Goal: Task Accomplishment & Management: Complete application form

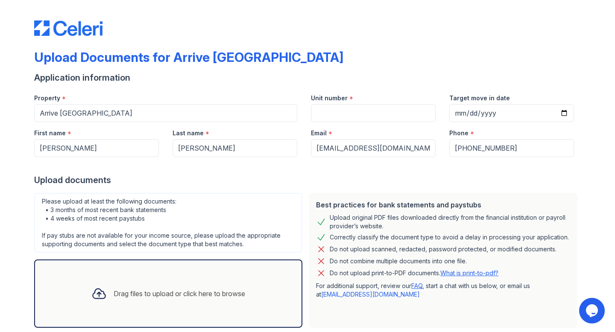
click at [164, 294] on div "Drag files to upload or click here to browse" at bounding box center [180, 294] width 132 height 10
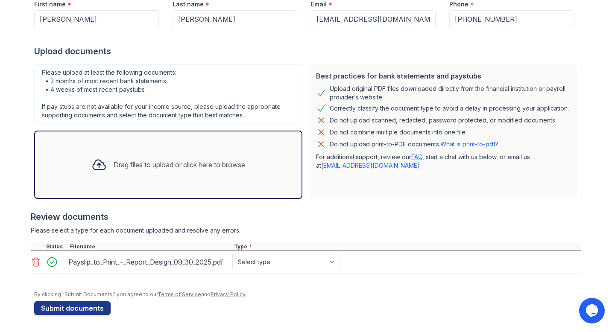
scroll to position [136, 0]
click at [103, 161] on icon at bounding box center [98, 164] width 15 height 15
click at [97, 160] on icon at bounding box center [99, 165] width 12 height 10
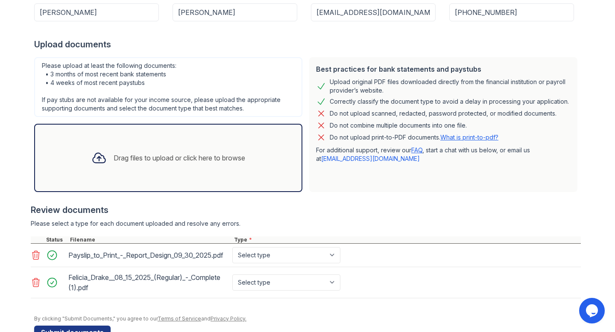
click at [130, 285] on div "Felicia_Drake__08_15_2025_(Regular)_-_Complete (1).pdf" at bounding box center [148, 283] width 161 height 24
click at [81, 287] on div "Felicia_Drake__08_15_2025_(Regular)_-_Complete (1).pdf" at bounding box center [148, 283] width 161 height 24
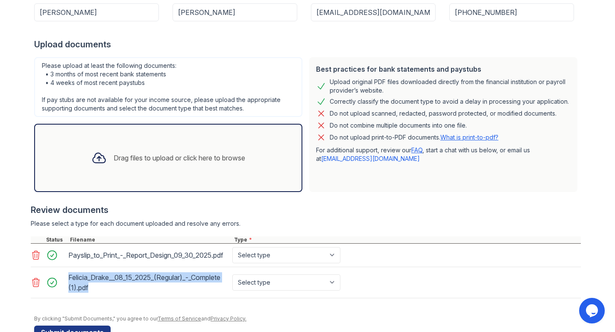
click at [81, 287] on div "Felicia_Drake__08_15_2025_(Regular)_-_Complete (1).pdf" at bounding box center [148, 283] width 161 height 24
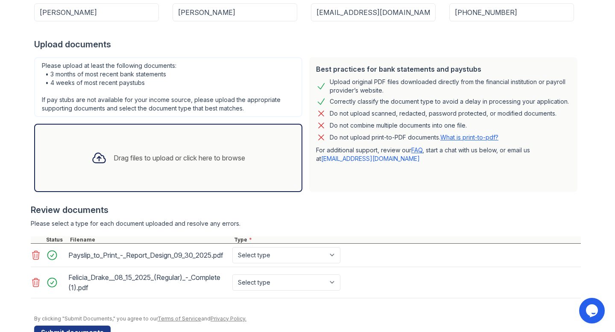
click at [81, 287] on div "Felicia_Drake__08_15_2025_(Regular)_-_Complete (1).pdf" at bounding box center [148, 283] width 161 height 24
click at [100, 295] on div "Felicia_Drake__08_15_2025_(Regular)_-_Complete (1).pdf" at bounding box center [148, 283] width 161 height 24
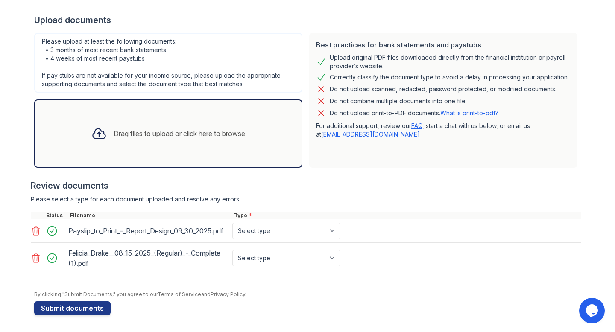
scroll to position [168, 0]
click at [53, 258] on div at bounding box center [55, 258] width 24 height 12
click at [73, 254] on div "Felicia_Drake__08_15_2025_(Regular)_-_Complete (1).pdf" at bounding box center [148, 258] width 161 height 24
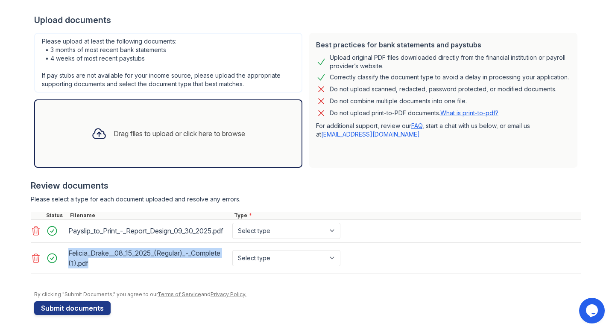
click at [73, 254] on div "Felicia_Drake__08_15_2025_(Regular)_-_Complete (1).pdf" at bounding box center [148, 258] width 161 height 24
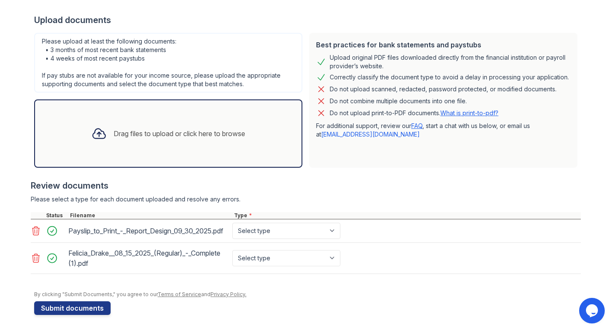
click at [100, 266] on div "Felicia_Drake__08_15_2025_(Regular)_-_Complete (1).pdf" at bounding box center [148, 258] width 161 height 24
click at [107, 124] on div at bounding box center [99, 134] width 22 height 22
click at [98, 127] on icon at bounding box center [98, 133] width 15 height 15
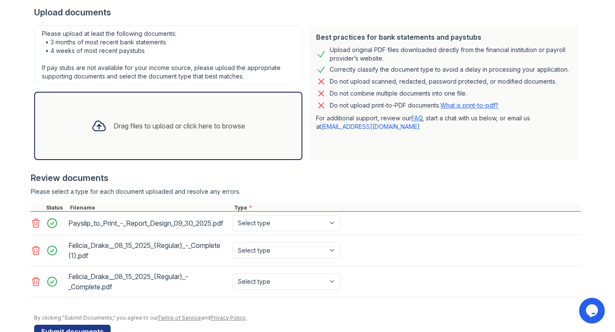
click at [38, 287] on icon at bounding box center [36, 282] width 10 height 10
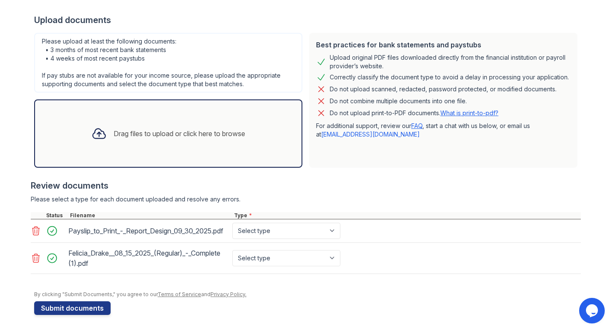
click at [101, 128] on icon at bounding box center [98, 133] width 15 height 15
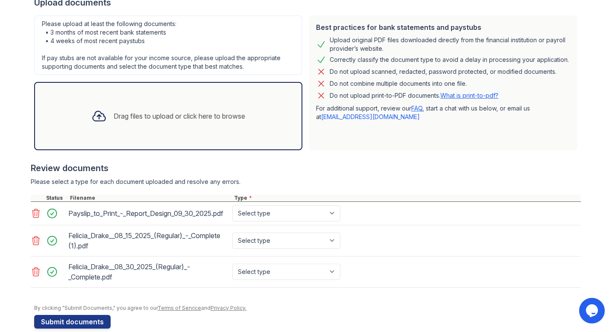
scroll to position [199, 0]
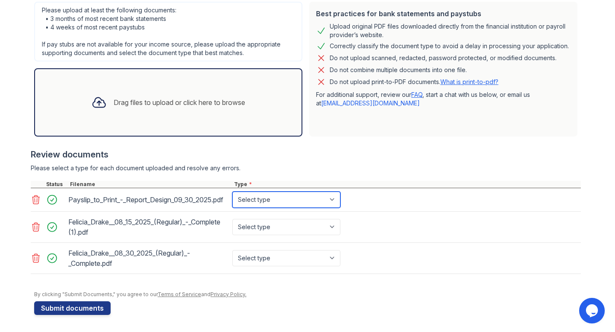
click at [334, 194] on select "Select type Paystub Bank Statement Offer Letter Tax Documents Benefit Award Let…" at bounding box center [286, 200] width 108 height 16
click at [38, 226] on icon at bounding box center [36, 227] width 10 height 10
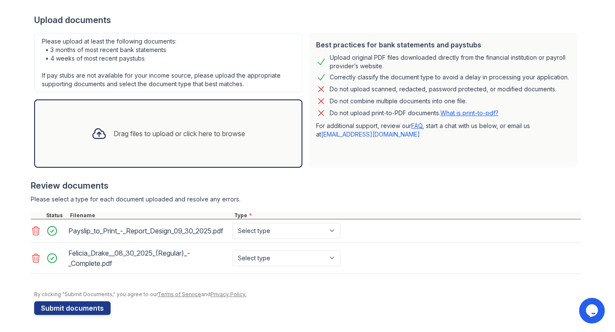
scroll to position [168, 0]
click at [175, 129] on div "Drag files to upload or click here to browse" at bounding box center [180, 134] width 132 height 10
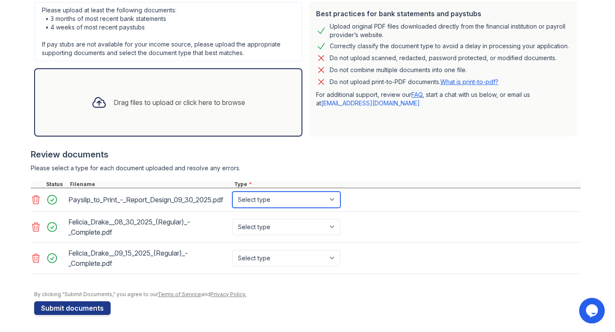
click at [333, 196] on select "Select type Paystub Bank Statement Offer Letter Tax Documents Benefit Award Let…" at bounding box center [286, 200] width 108 height 16
select select "paystub"
click at [232, 192] on select "Select type Paystub Bank Statement Offer Letter Tax Documents Benefit Award Let…" at bounding box center [286, 200] width 108 height 16
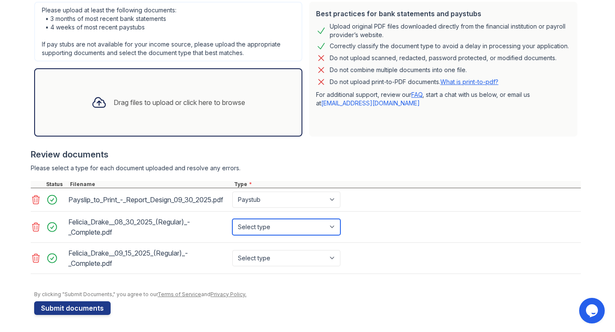
click at [334, 226] on select "Select type Paystub Bank Statement Offer Letter Tax Documents Benefit Award Let…" at bounding box center [286, 227] width 108 height 16
select select "paystub"
click at [232, 219] on select "Select type Paystub Bank Statement Offer Letter Tax Documents Benefit Award Let…" at bounding box center [286, 227] width 108 height 16
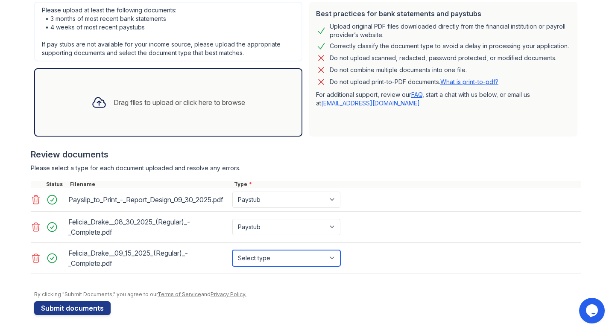
click at [333, 258] on select "Select type Paystub Bank Statement Offer Letter Tax Documents Benefit Award Let…" at bounding box center [286, 258] width 108 height 16
select select "paystub"
click at [232, 250] on select "Select type Paystub Bank Statement Offer Letter Tax Documents Benefit Award Let…" at bounding box center [286, 258] width 108 height 16
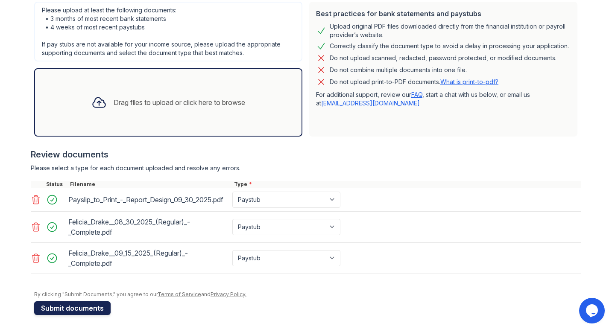
click at [73, 307] on button "Submit documents" at bounding box center [72, 309] width 76 height 14
